Goal: Task Accomplishment & Management: Manage account settings

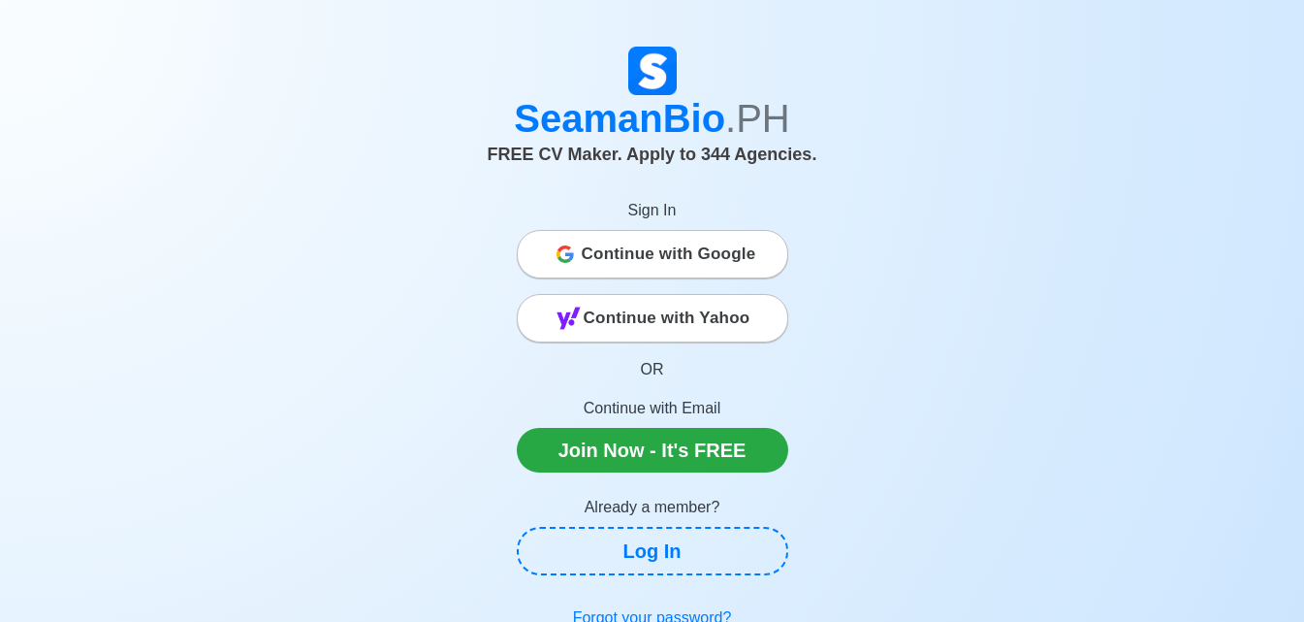
click at [684, 258] on span "Continue with Google" at bounding box center [669, 254] width 175 height 39
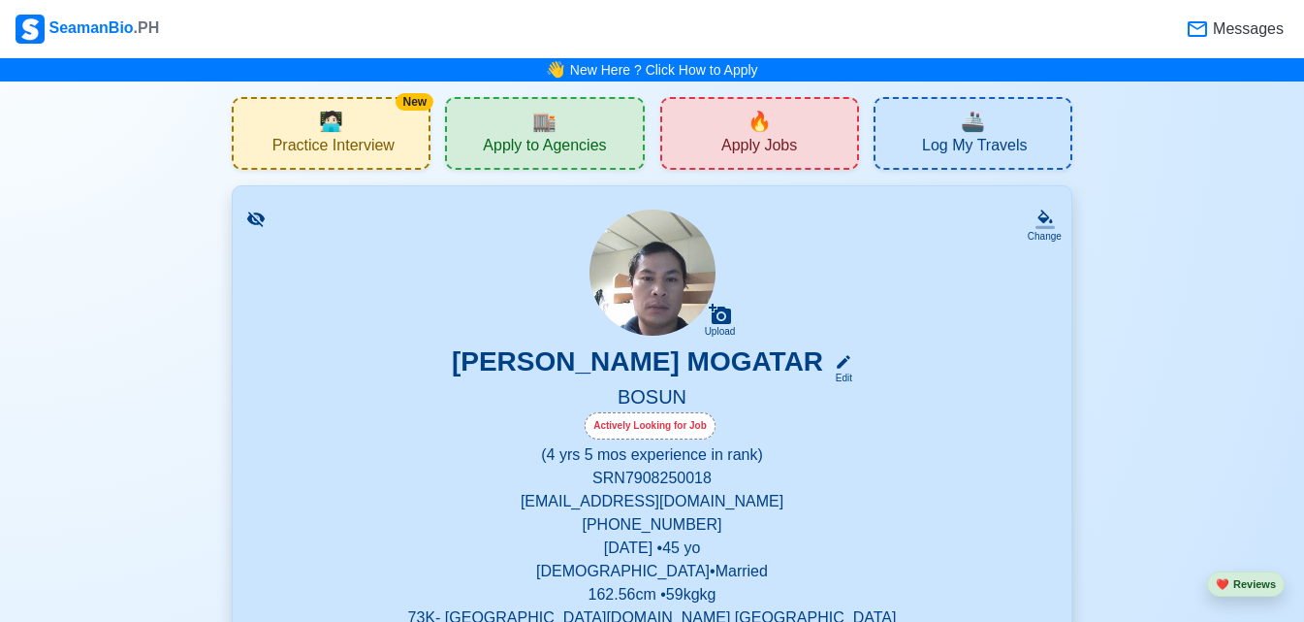
click at [780, 128] on div "🔥 Apply Jobs" at bounding box center [759, 133] width 199 height 73
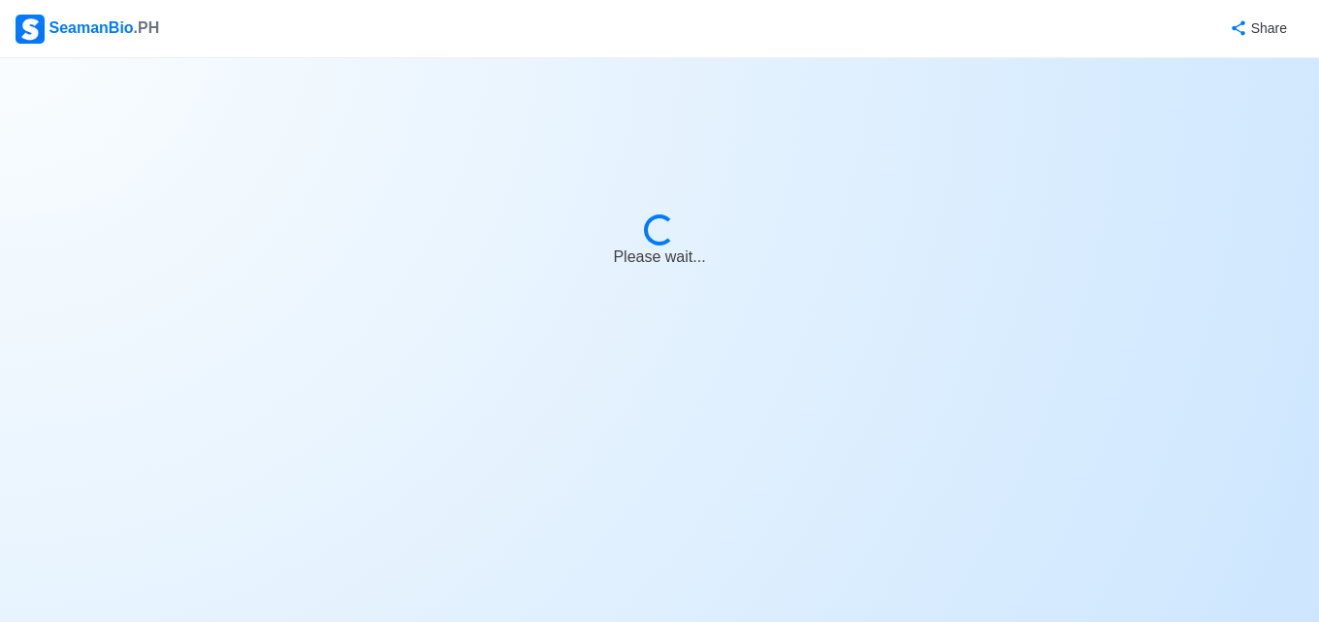
select select "Bosun"
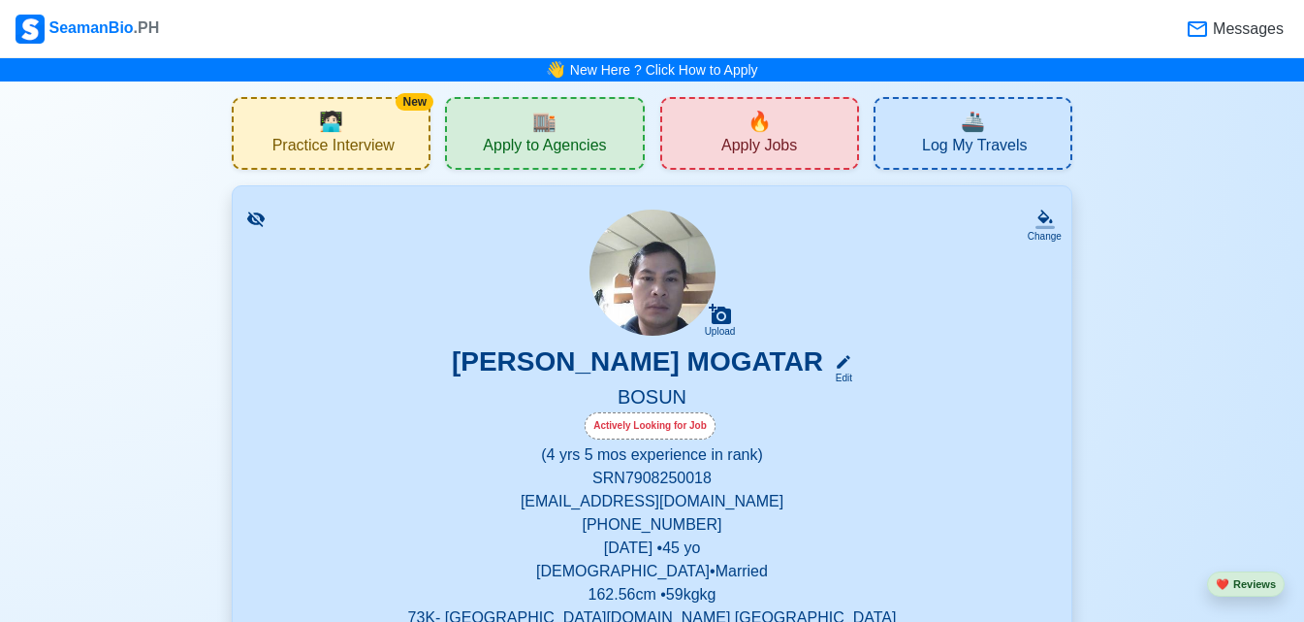
click at [505, 138] on span "Apply to Agencies" at bounding box center [544, 148] width 123 height 24
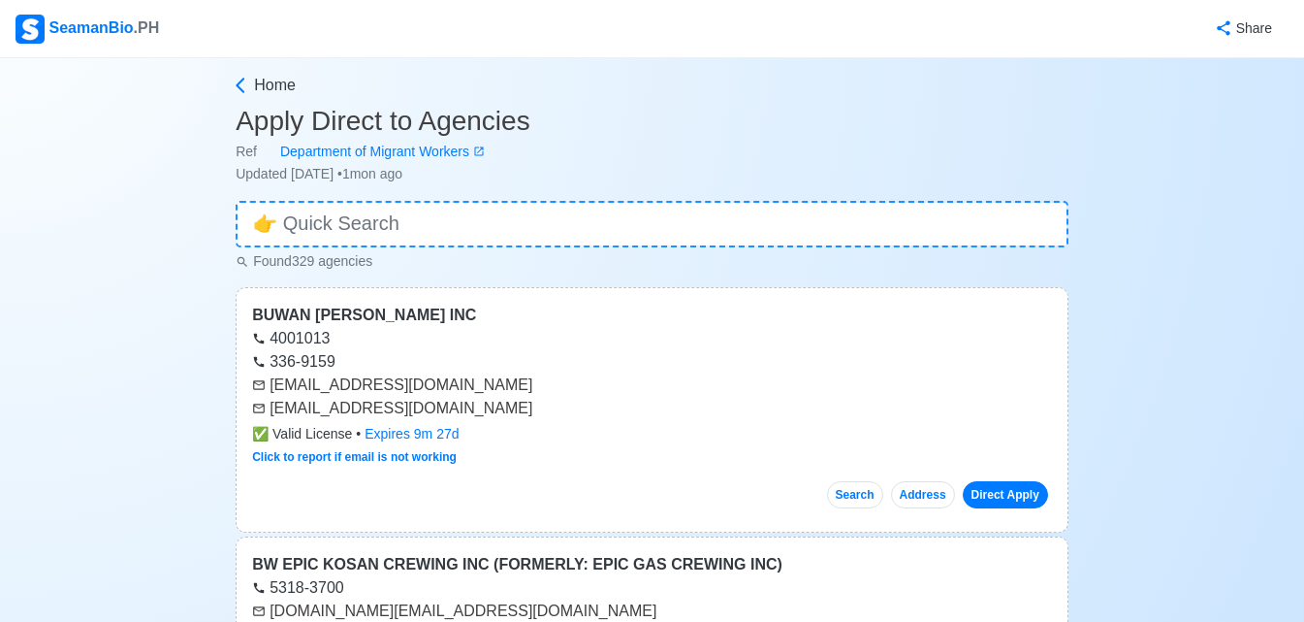
scroll to position [194, 0]
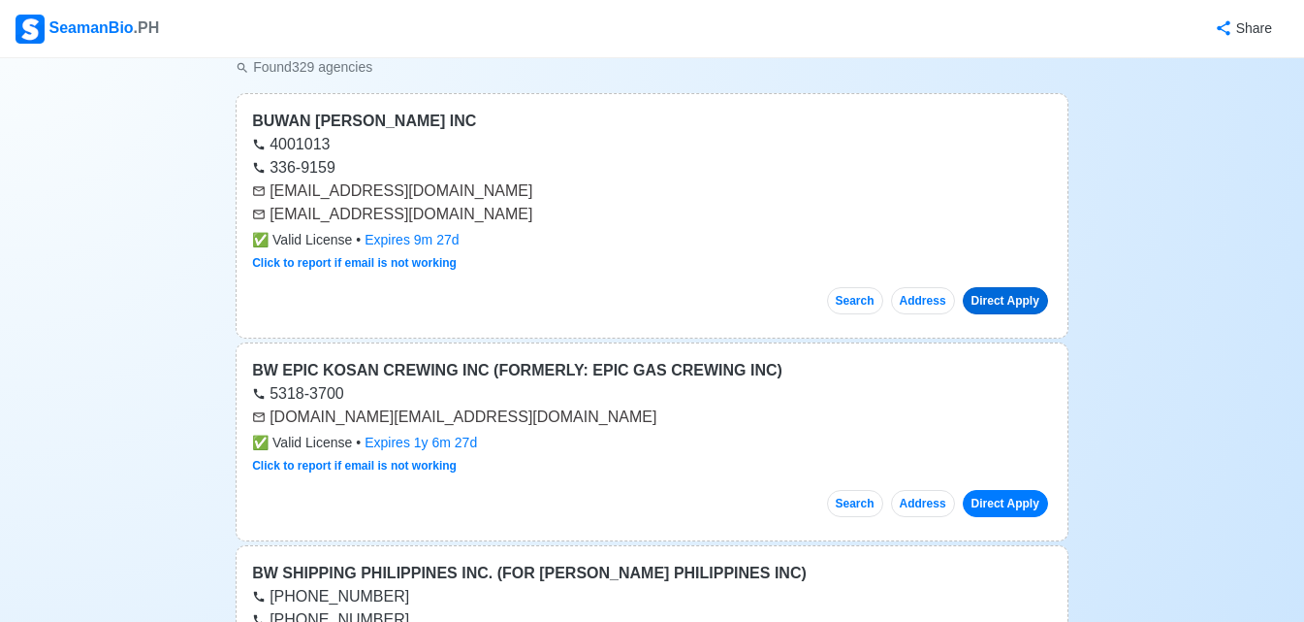
click at [1022, 302] on link "Direct Apply" at bounding box center [1005, 300] width 85 height 27
click at [1010, 306] on link "Direct Apply" at bounding box center [1005, 300] width 85 height 27
click at [1033, 507] on link "Direct Apply" at bounding box center [1005, 503] width 85 height 27
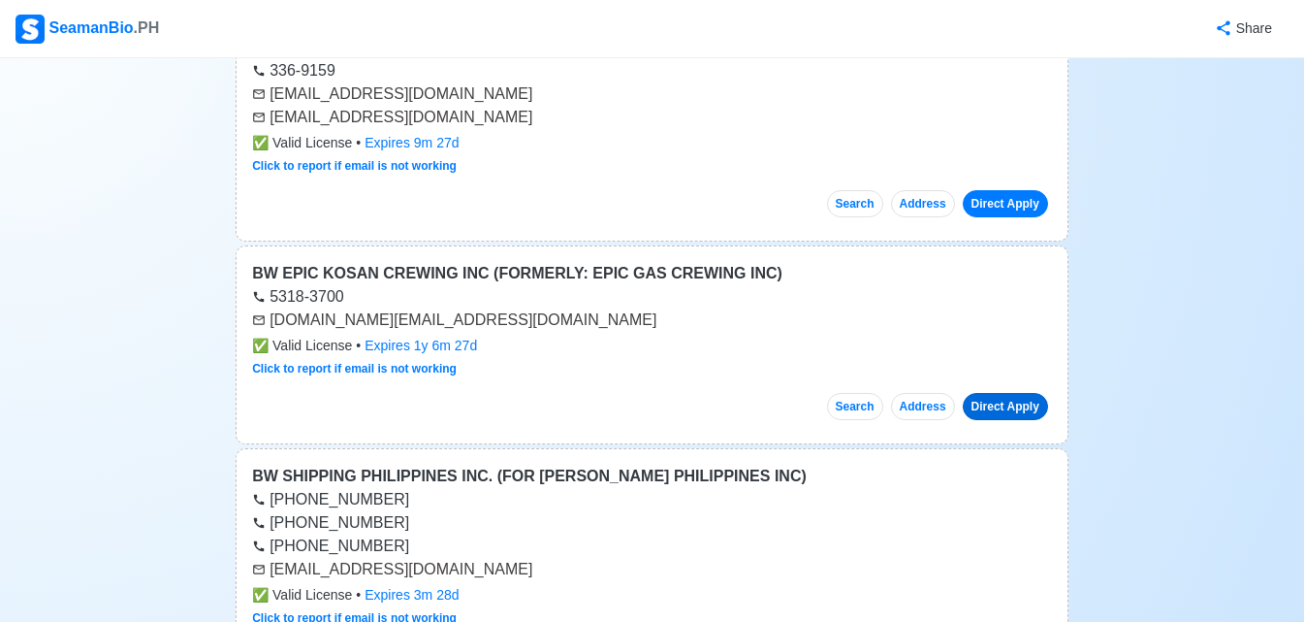
click at [1007, 411] on link "Direct Apply" at bounding box center [1005, 406] width 85 height 27
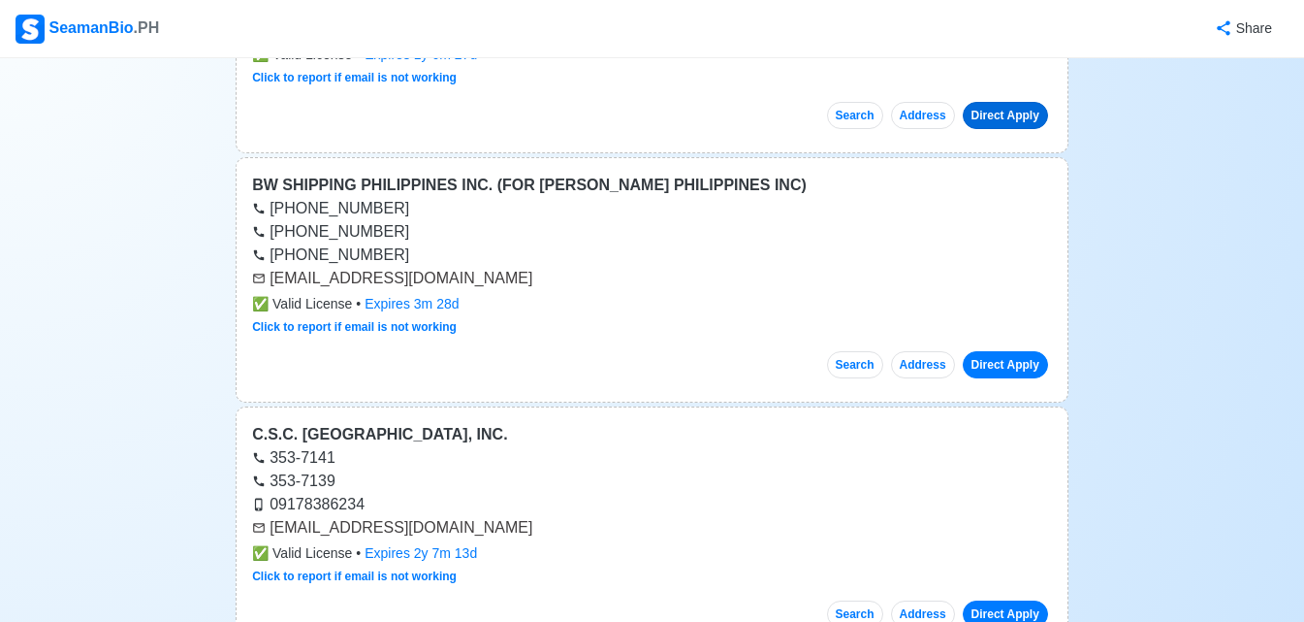
scroll to position [776, 0]
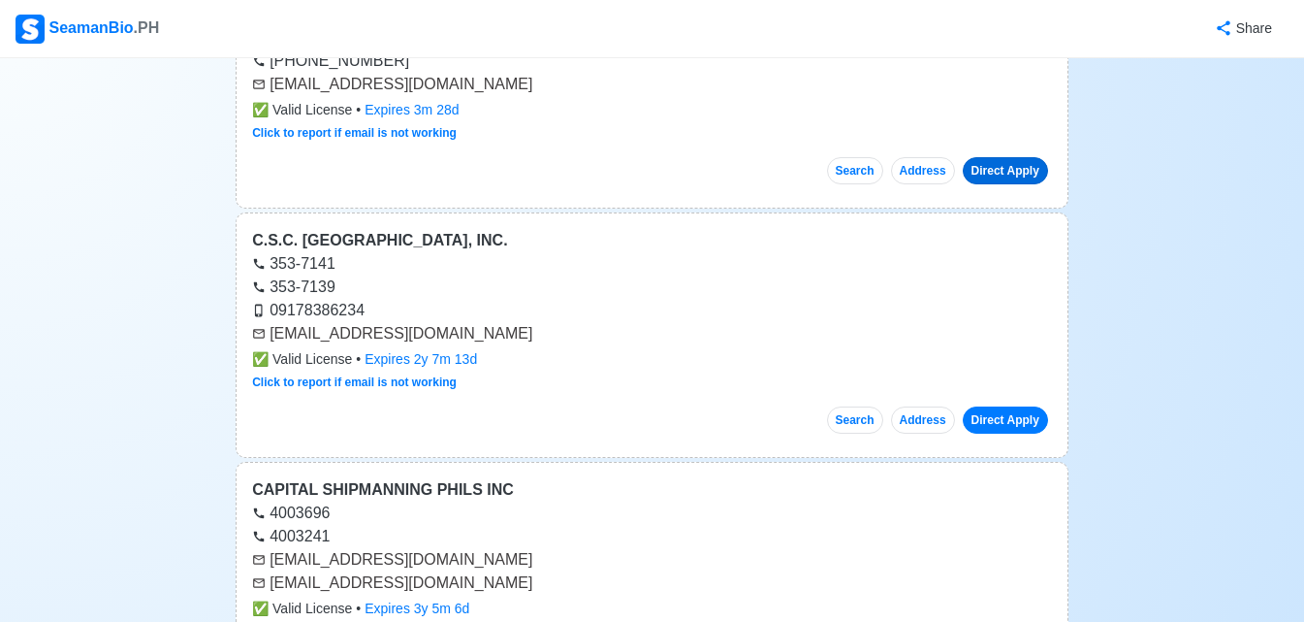
click at [1001, 161] on link "Direct Apply" at bounding box center [1005, 170] width 85 height 27
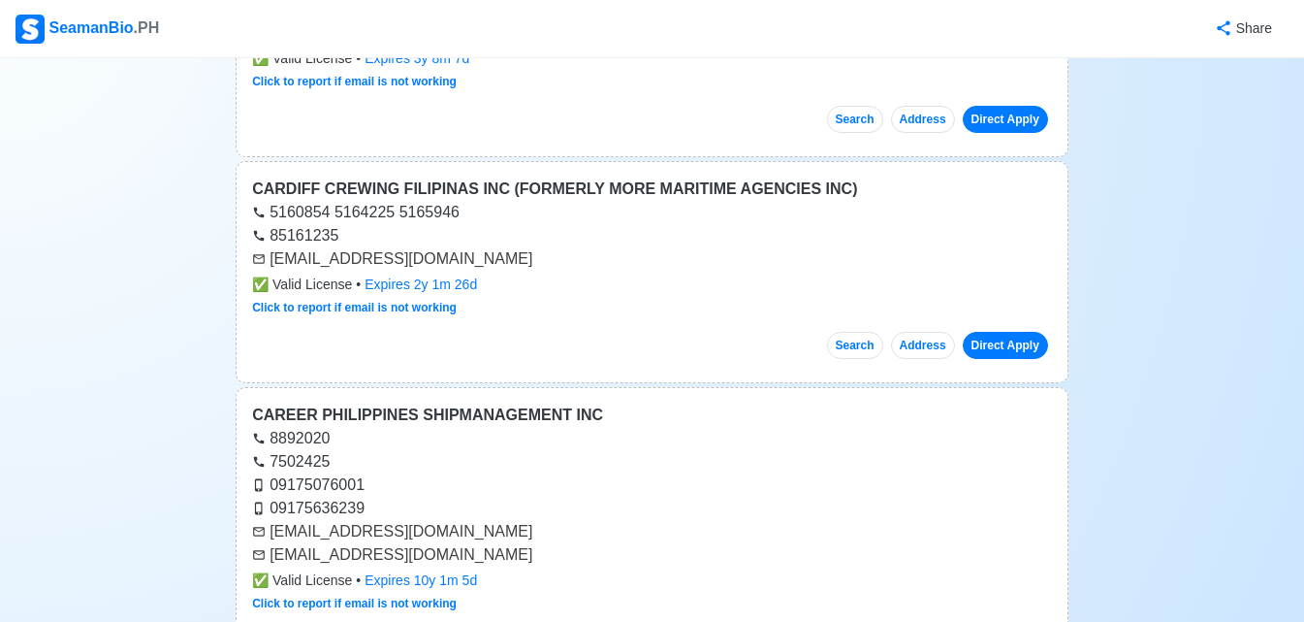
scroll to position [2036, 0]
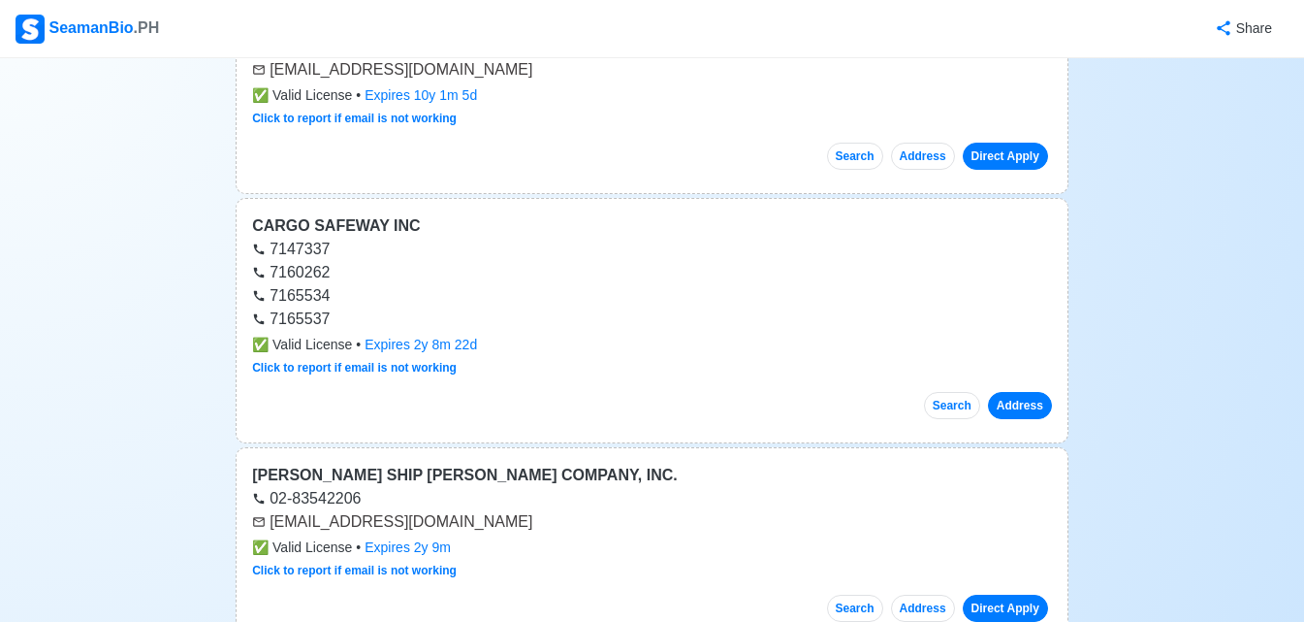
click at [1024, 404] on button "Address" at bounding box center [1020, 405] width 64 height 27
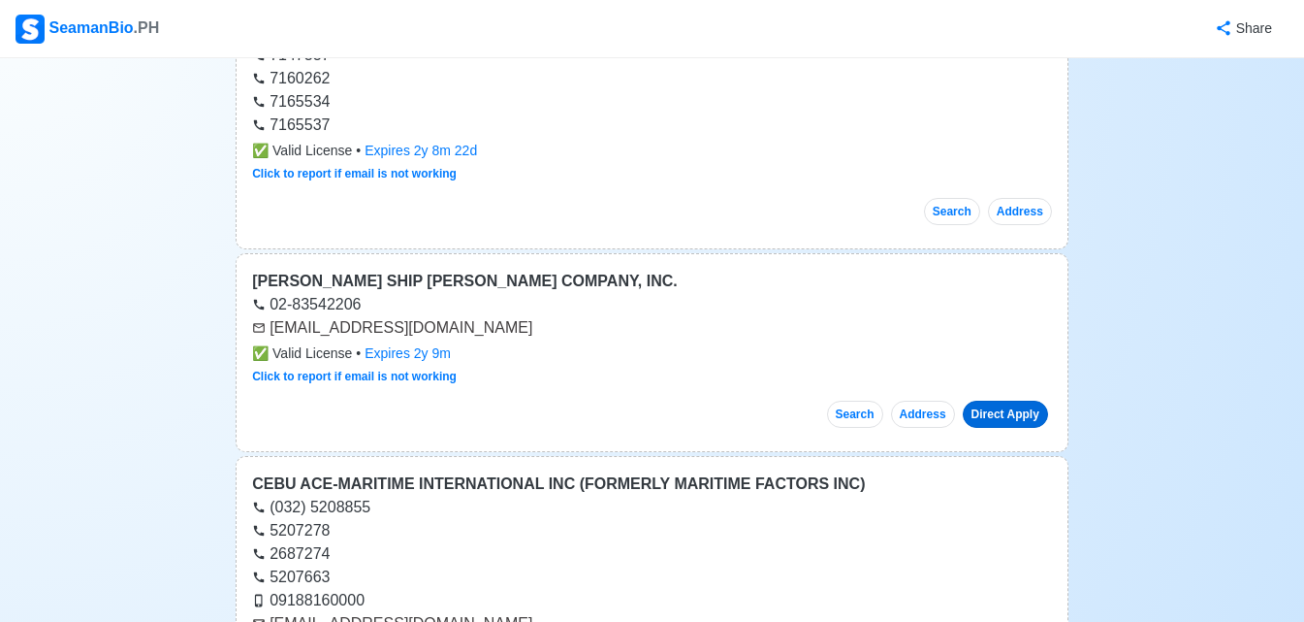
click at [1007, 417] on link "Direct Apply" at bounding box center [1005, 413] width 85 height 27
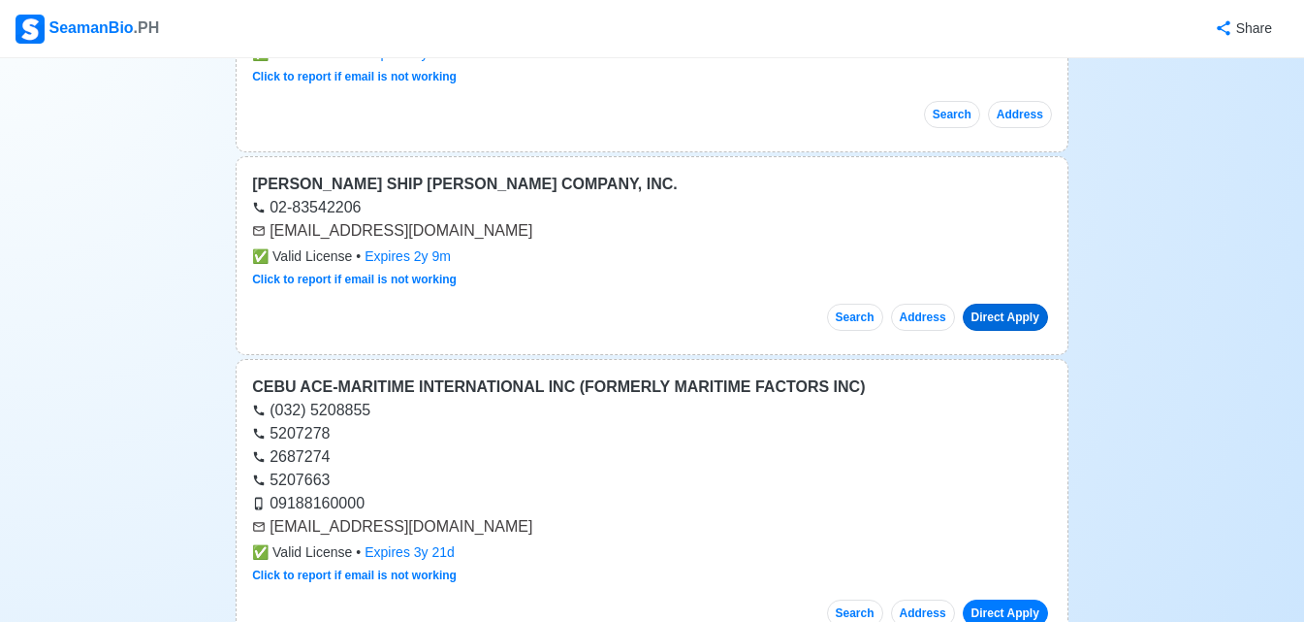
scroll to position [2424, 0]
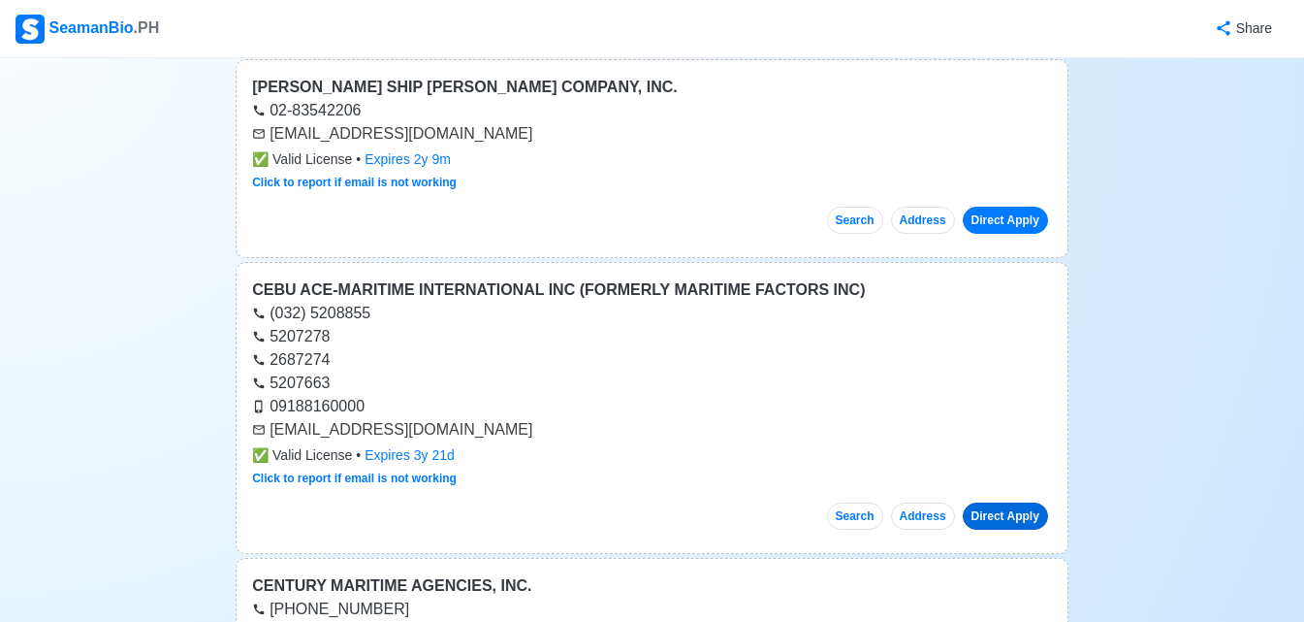
click at [1018, 519] on link "Direct Apply" at bounding box center [1005, 515] width 85 height 27
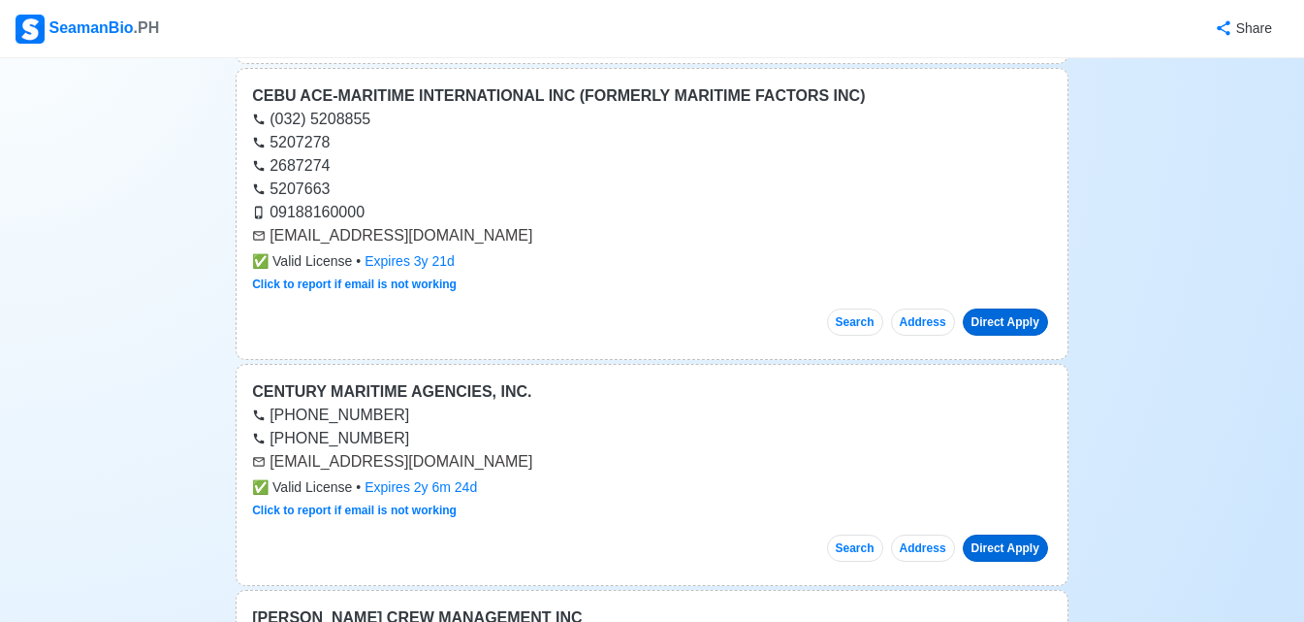
scroll to position [2909, 0]
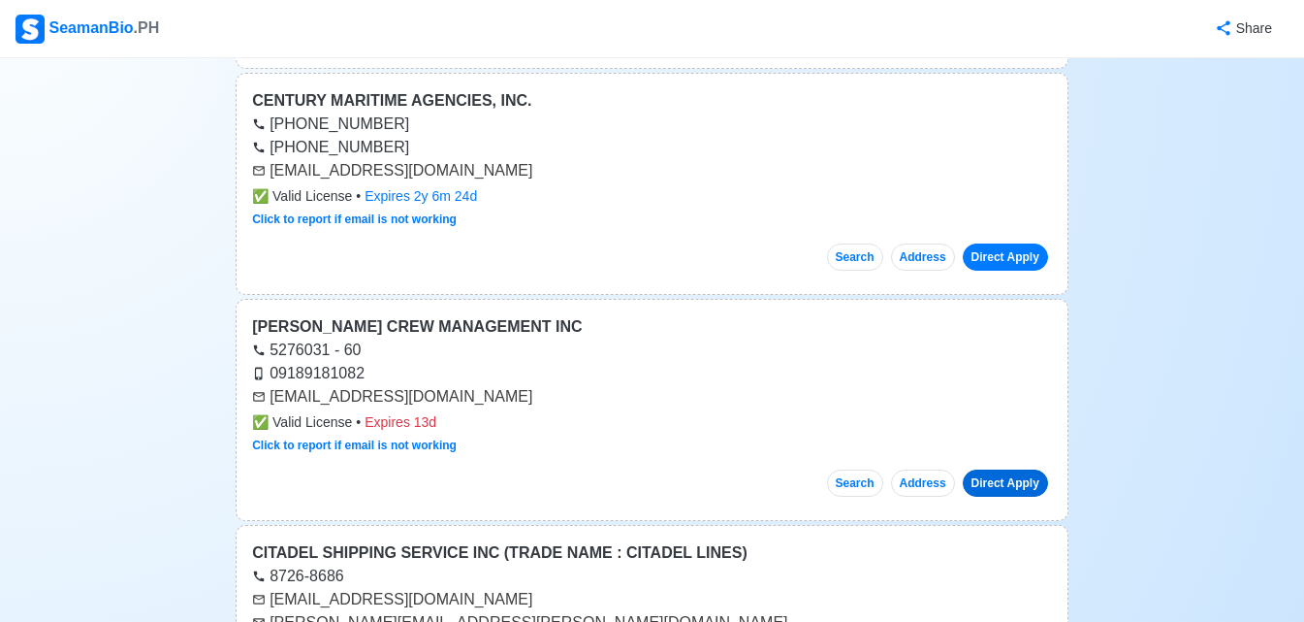
click at [1001, 489] on link "Direct Apply" at bounding box center [1005, 482] width 85 height 27
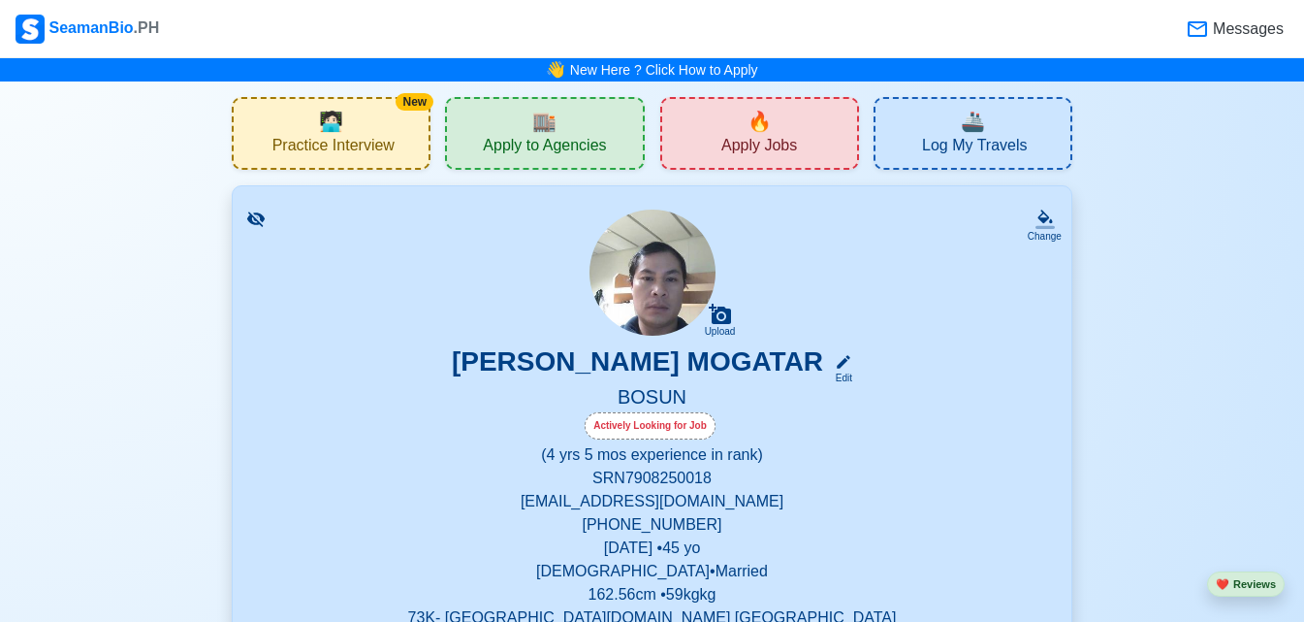
click at [782, 139] on span "Apply Jobs" at bounding box center [759, 148] width 76 height 24
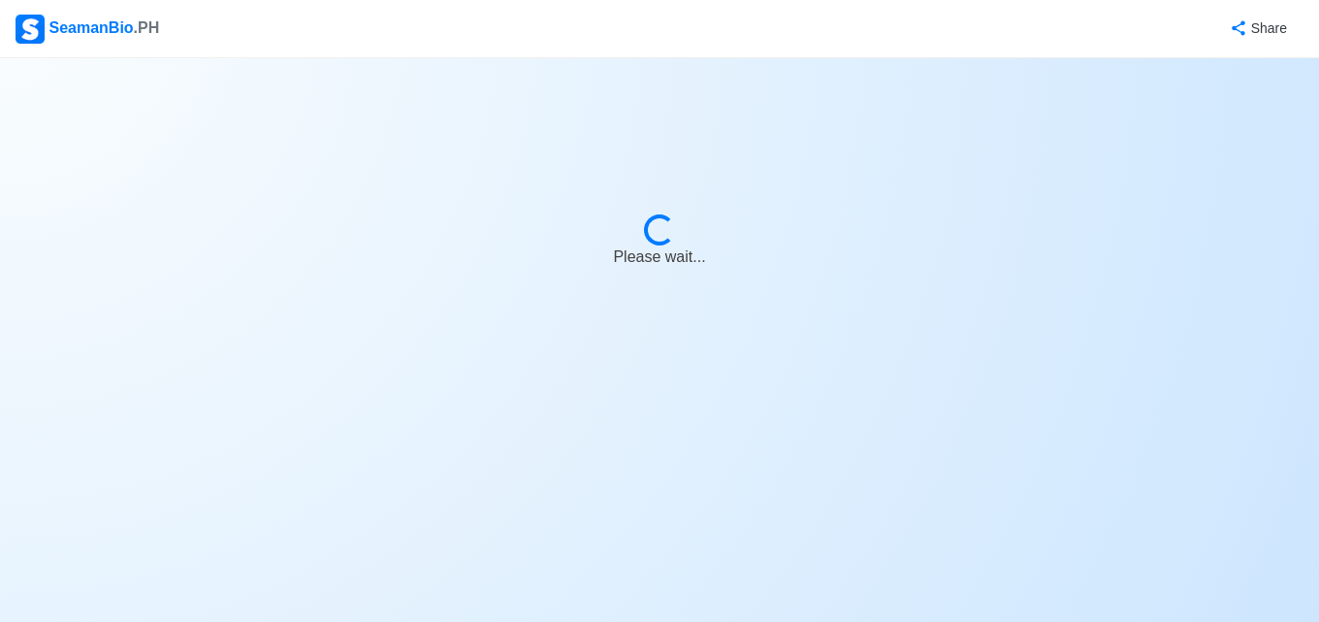
select select "Bosun"
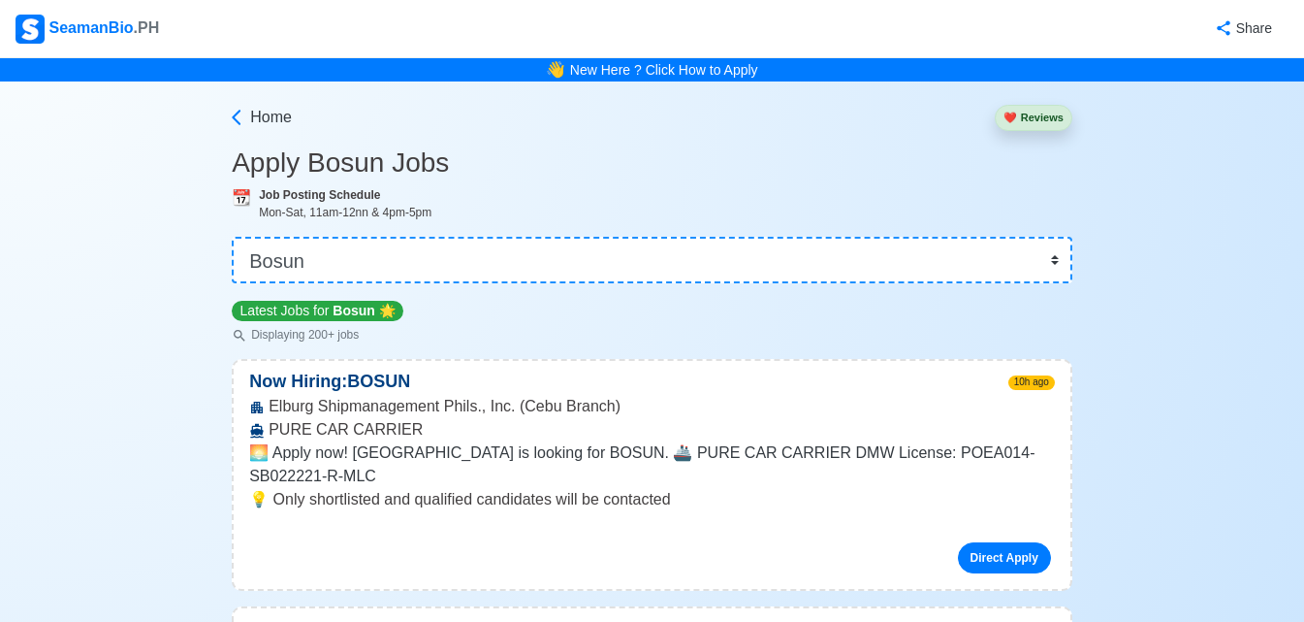
scroll to position [194, 0]
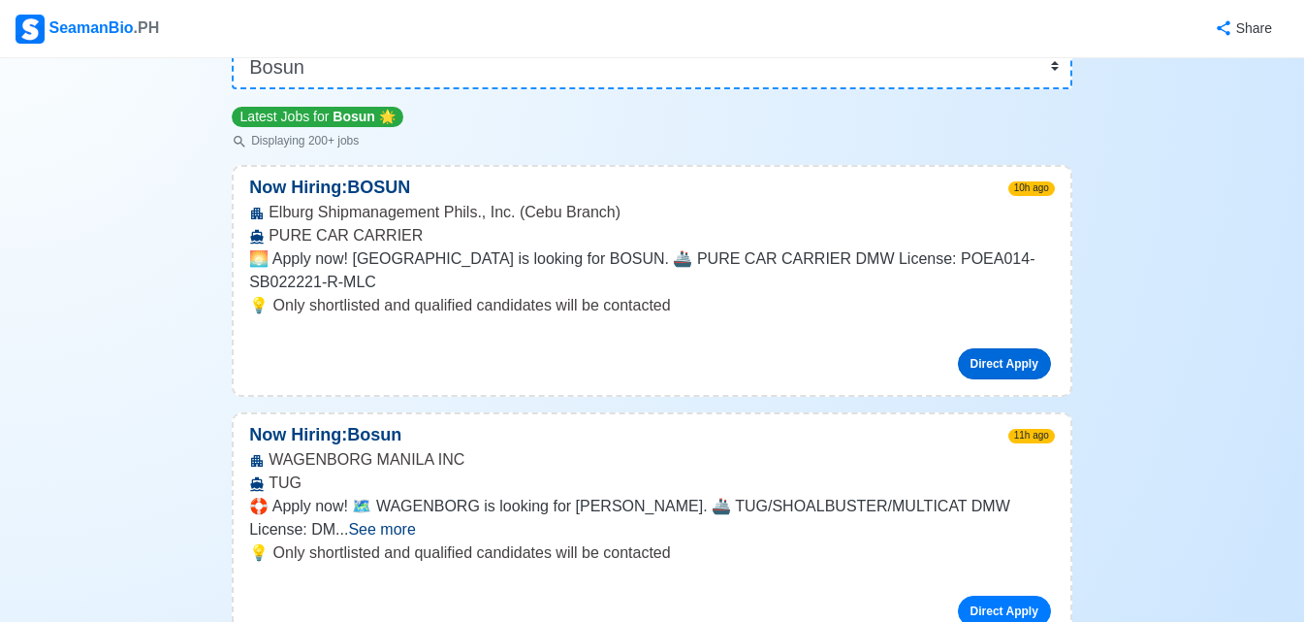
click at [1009, 348] on link "Direct Apply" at bounding box center [1004, 363] width 93 height 31
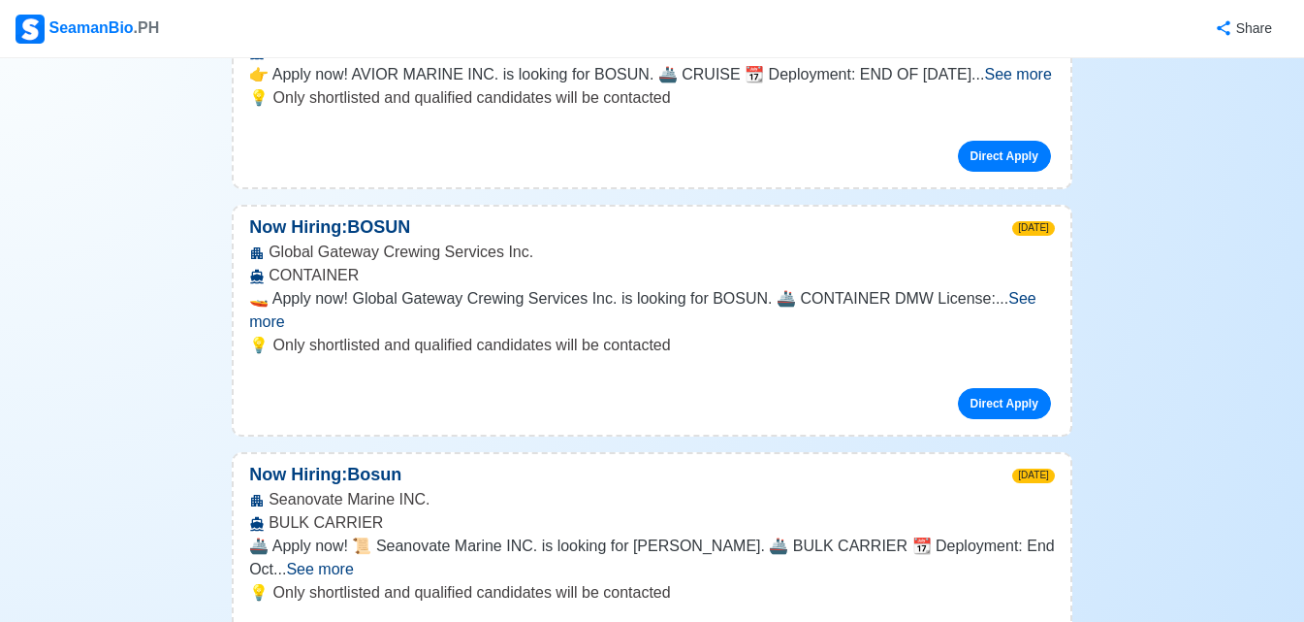
scroll to position [1067, 0]
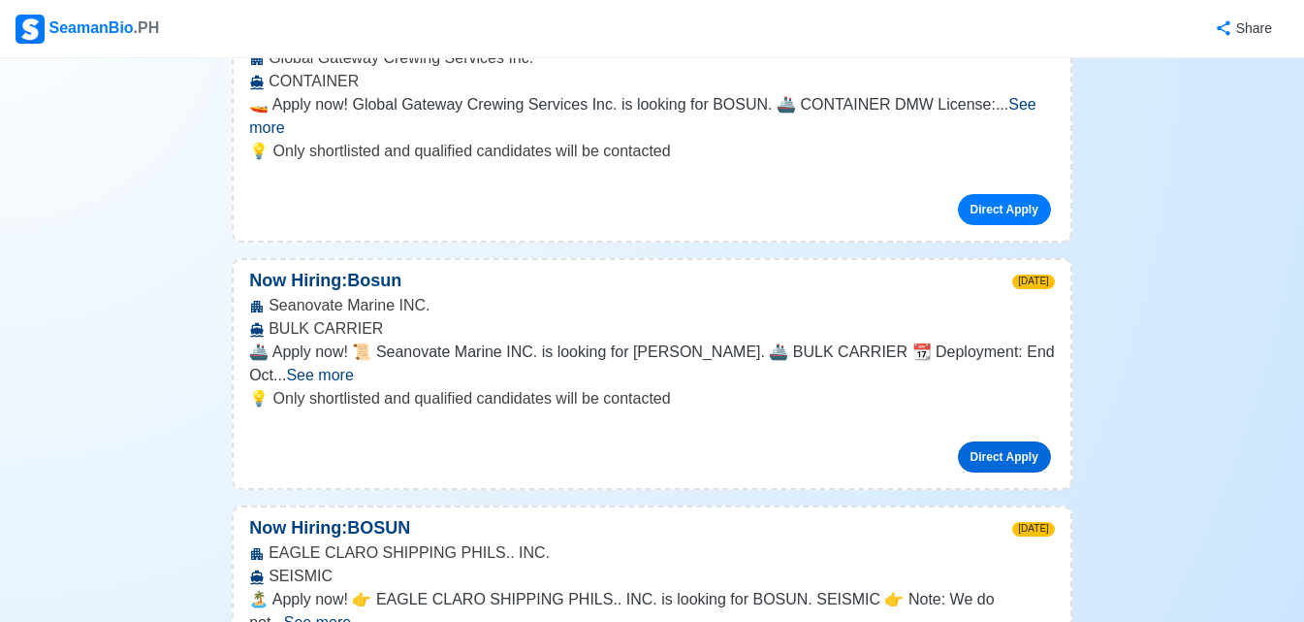
click at [1005, 441] on link "Direct Apply" at bounding box center [1004, 456] width 93 height 31
drag, startPoint x: 305, startPoint y: 244, endPoint x: 522, endPoint y: 216, distance: 218.1
click at [522, 258] on div "Now Hiring: Bosun 3d ago Seanovate Marine INC. BULK CARRIER 🚢 Apply now! 📜 Sean…" at bounding box center [652, 374] width 841 height 232
click at [512, 294] on div "Seanovate Marine INC. BULK CARRIER" at bounding box center [652, 317] width 837 height 47
click at [346, 343] on span "🚢 Apply now! 📜 Seanovate Marine INC. is looking for Bosun. 🚢 BULK CARRIER 📆 Dep…" at bounding box center [652, 363] width 806 height 40
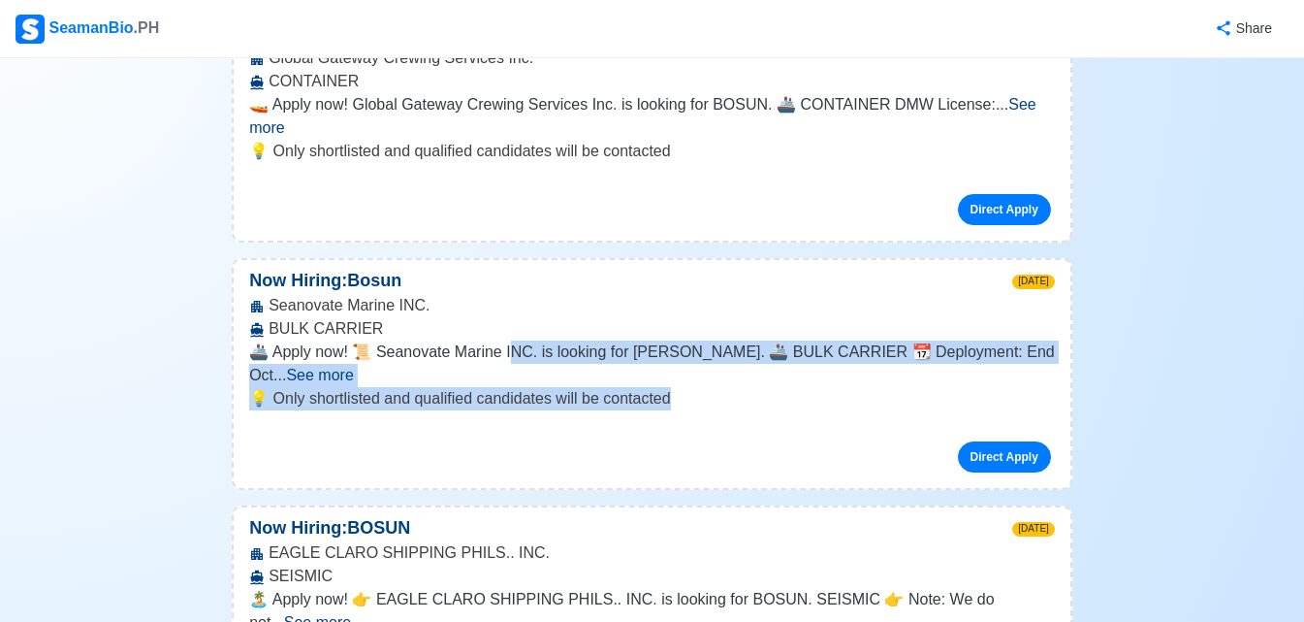
drag, startPoint x: 515, startPoint y: 276, endPoint x: 777, endPoint y: 299, distance: 262.8
click at [776, 299] on div "Now Hiring: Bosun 3d ago Seanovate Marine INC. BULK CARRIER 🚢 Apply now! 📜 Sean…" at bounding box center [652, 374] width 841 height 232
click at [777, 387] on p "💡 Only shortlisted and qualified candidates will be contacted" at bounding box center [652, 398] width 806 height 23
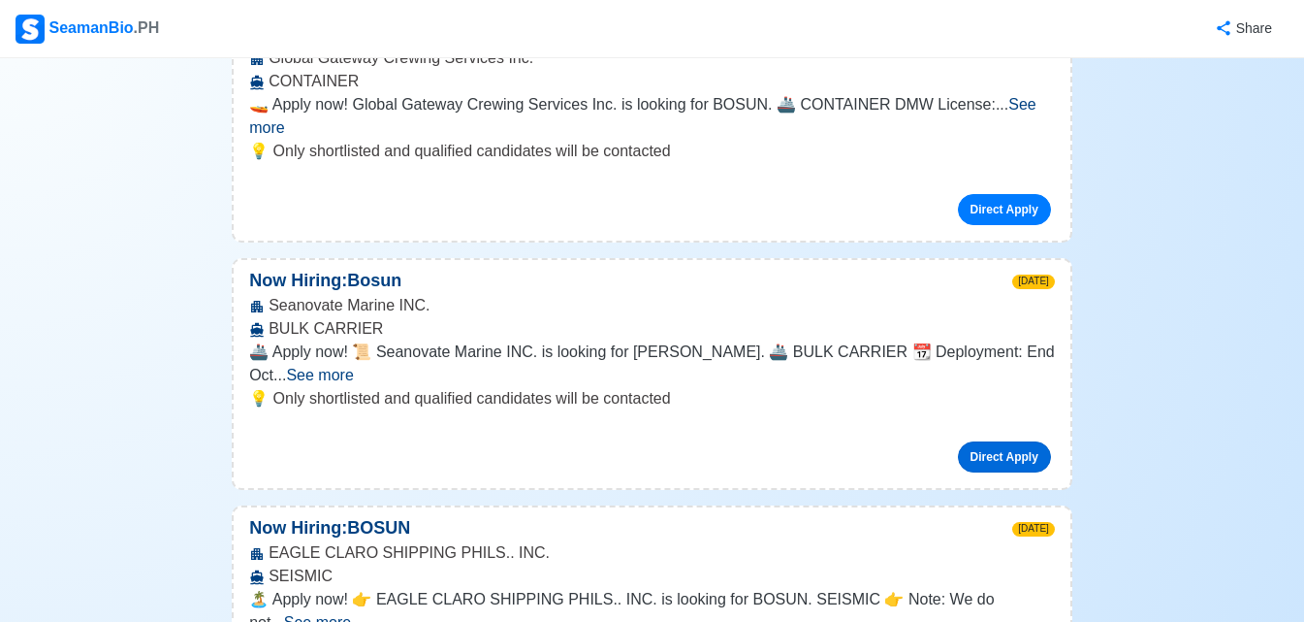
click at [1001, 441] on link "Direct Apply" at bounding box center [1004, 456] width 93 height 31
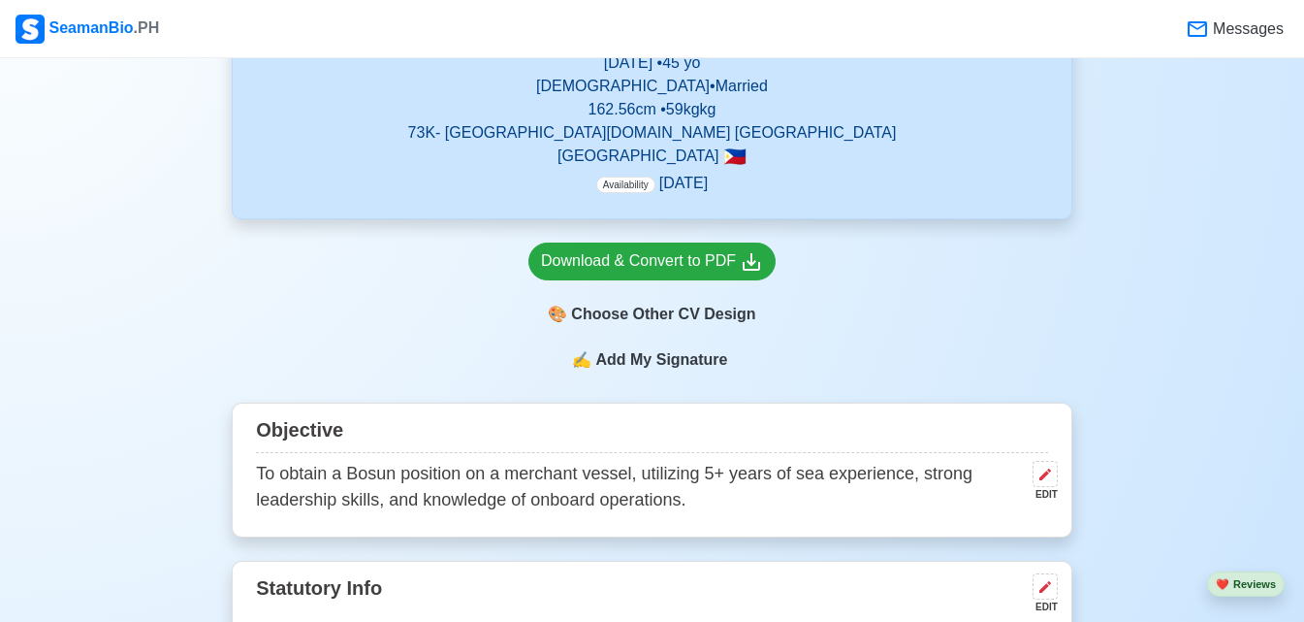
scroll to position [873, 0]
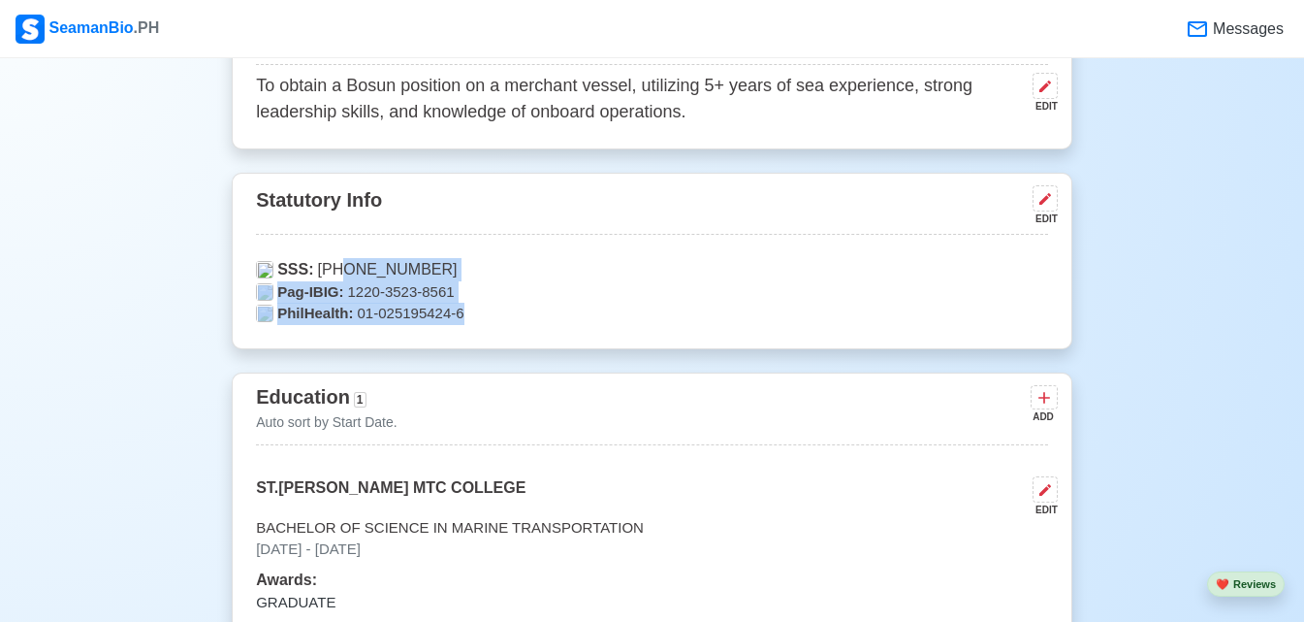
drag, startPoint x: 368, startPoint y: 277, endPoint x: 468, endPoint y: 325, distance: 110.6
click at [468, 325] on div "SSS: 33-5969136-1 Pag-IBIG: 1220-3523-8561 PhilHealth: 01-025195424-6" at bounding box center [652, 291] width 792 height 67
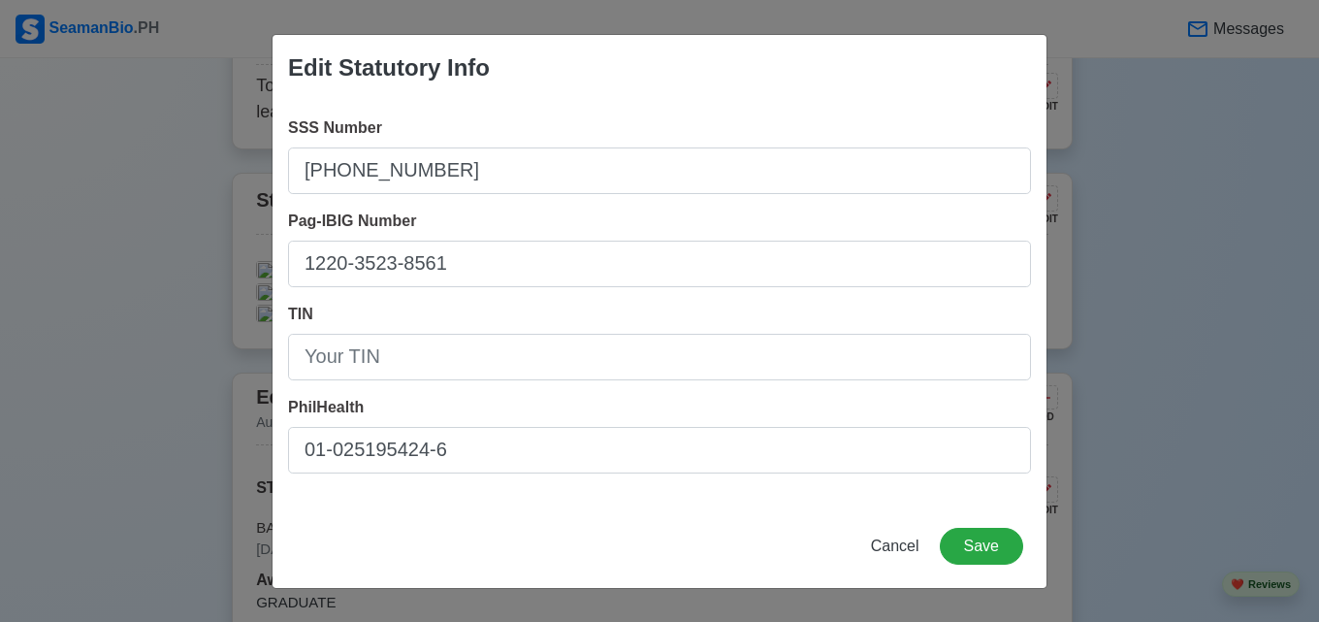
drag, startPoint x: 0, startPoint y: 282, endPoint x: 503, endPoint y: 345, distance: 507.2
click at [37, 289] on div "Edit Statutory Info SSS Number 33-5969136-1 Pag-IBIG Number 1220-3523-8561 TIN …" at bounding box center [659, 311] width 1319 height 622
click at [904, 548] on span "Cancel" at bounding box center [895, 545] width 48 height 16
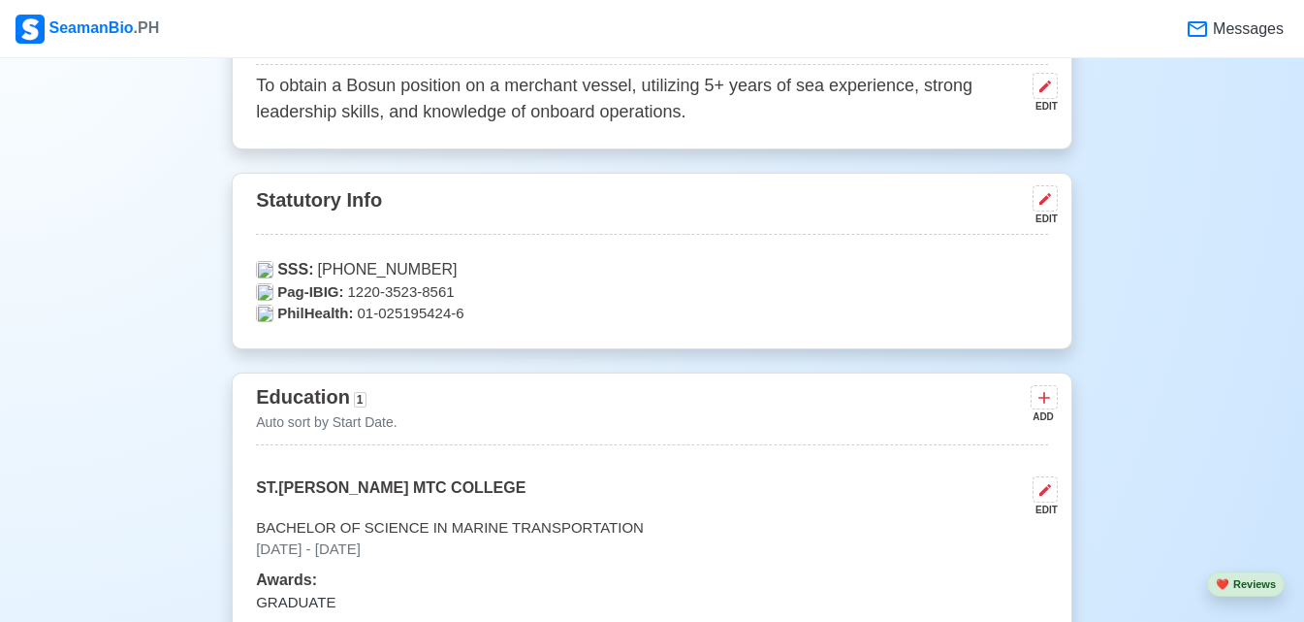
click at [309, 294] on span "Pag-IBIG:" at bounding box center [310, 292] width 66 height 22
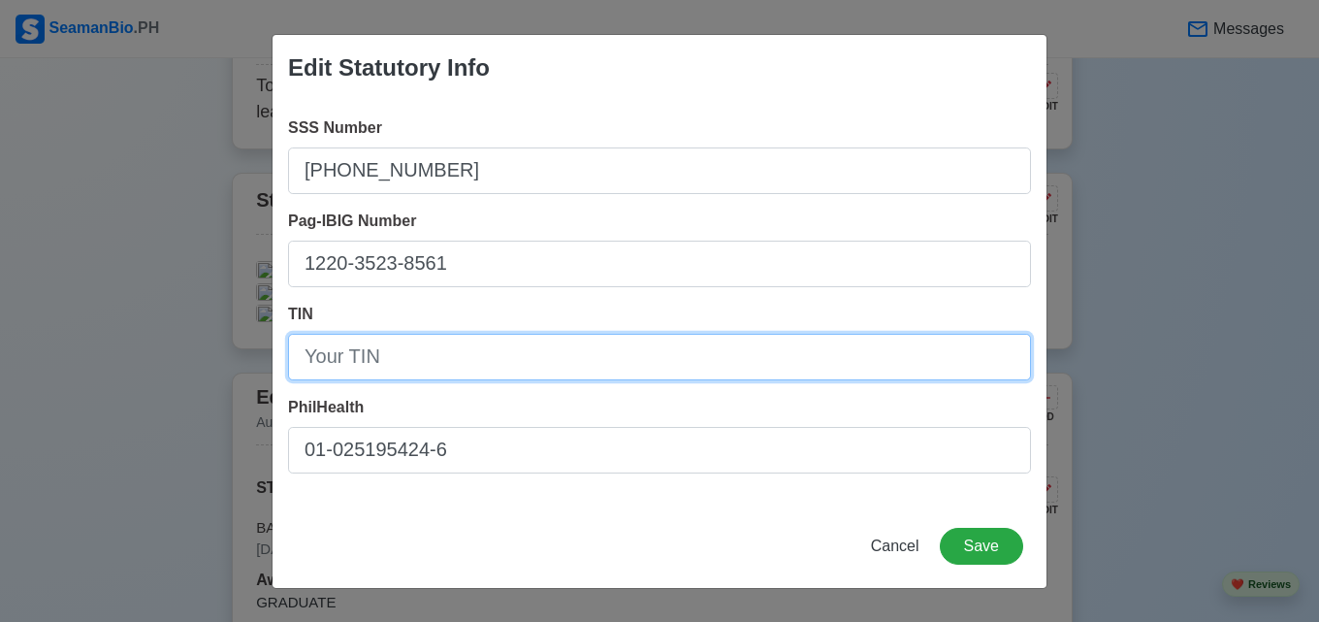
click at [413, 368] on input "TIN" at bounding box center [659, 357] width 743 height 47
click at [384, 370] on input "TIN" at bounding box center [659, 357] width 743 height 47
type input "406-040-849-000"
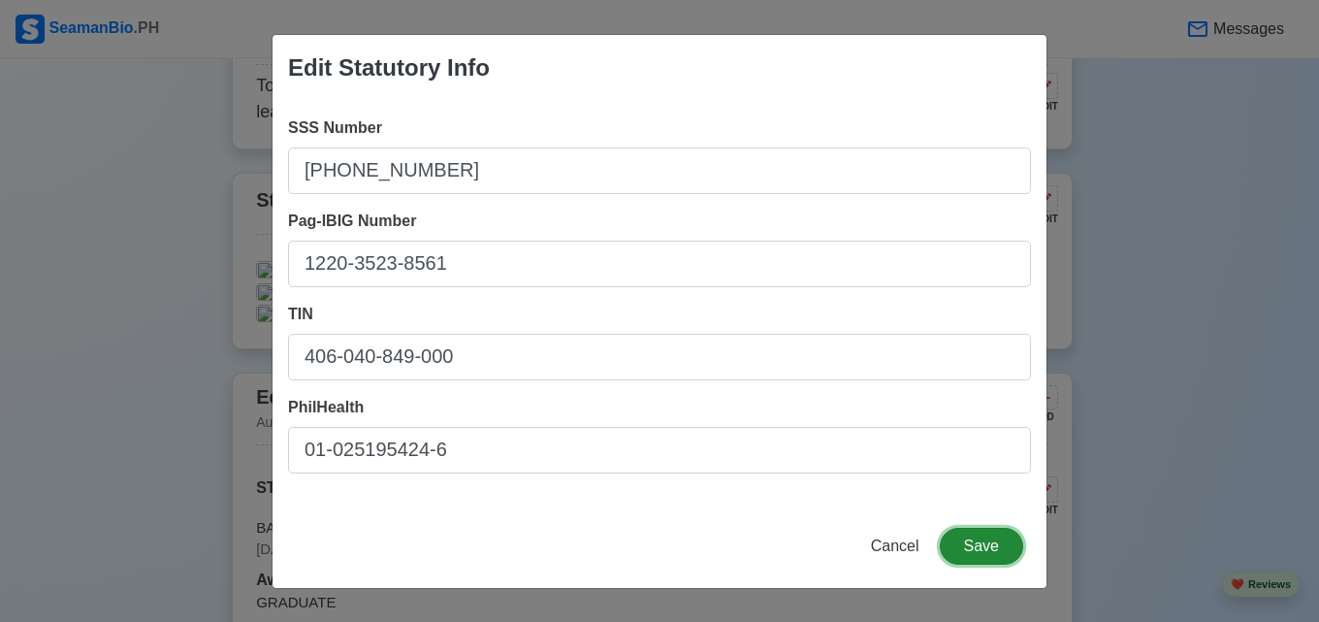
click at [977, 540] on button "Save" at bounding box center [981, 545] width 83 height 37
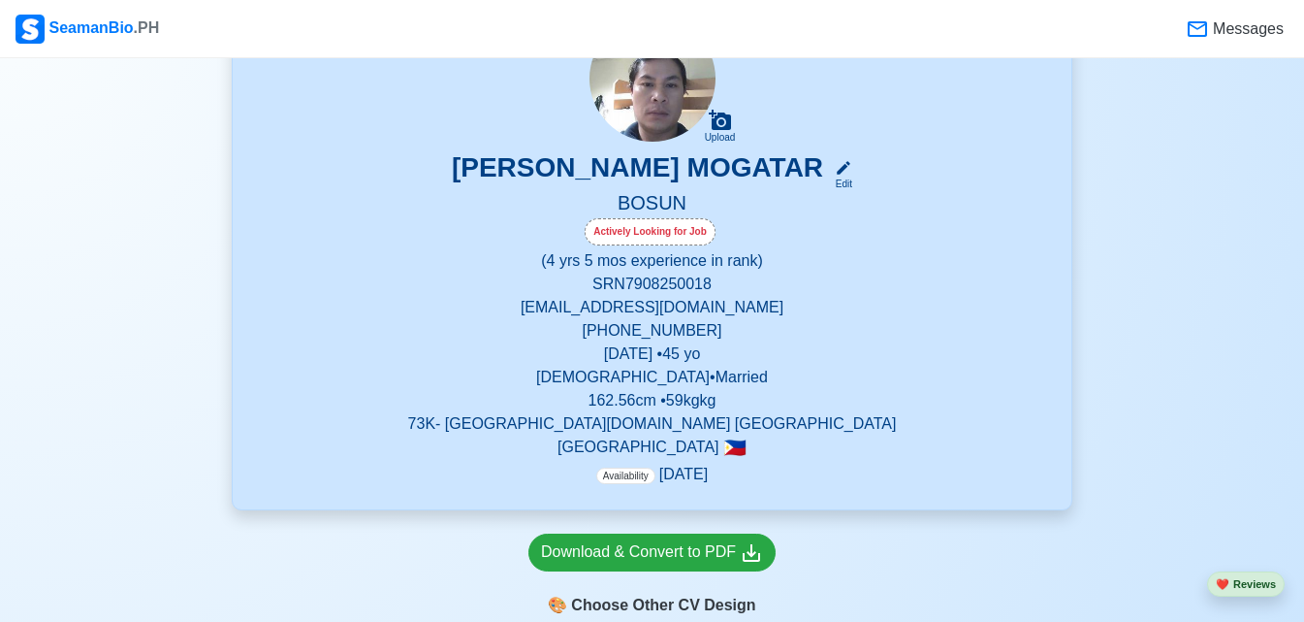
scroll to position [0, 0]
